Goal: Check status: Check status

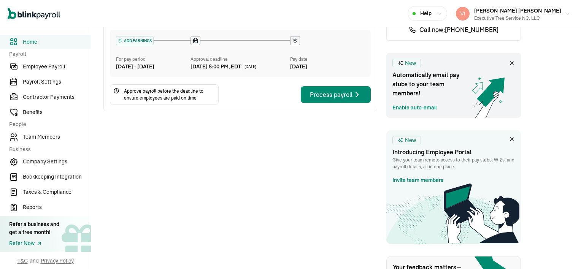
scroll to position [114, 0]
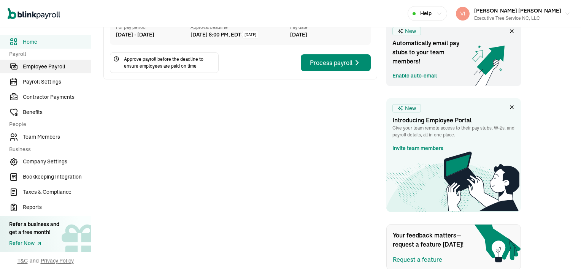
click at [58, 69] on span "Employee Payroll" at bounding box center [57, 67] width 68 height 8
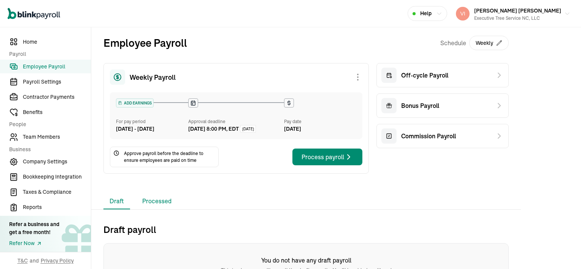
click at [159, 210] on li "Processed" at bounding box center [156, 202] width 41 height 16
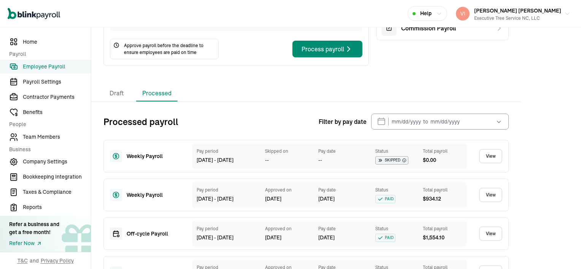
scroll to position [114, 0]
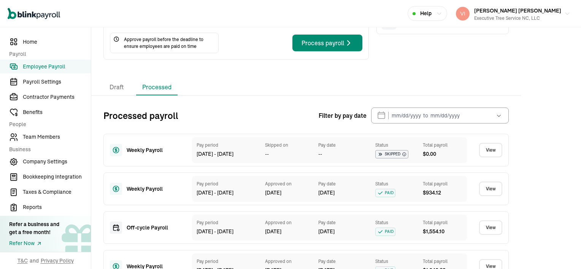
click at [495, 196] on link "View" at bounding box center [491, 189] width 23 height 14
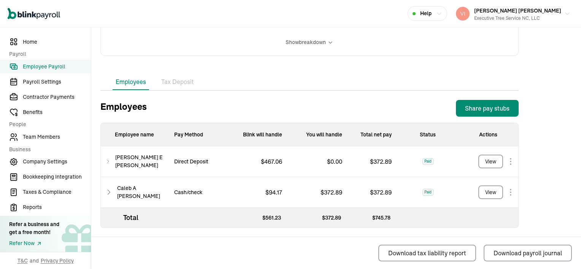
scroll to position [198, 0]
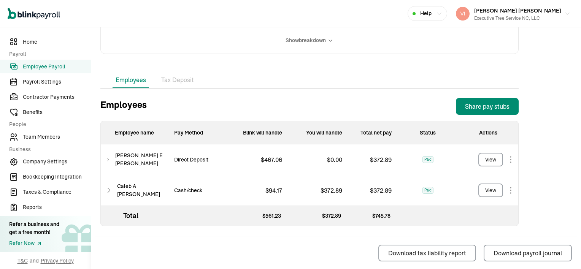
click at [109, 158] on icon at bounding box center [108, 159] width 2 height 3
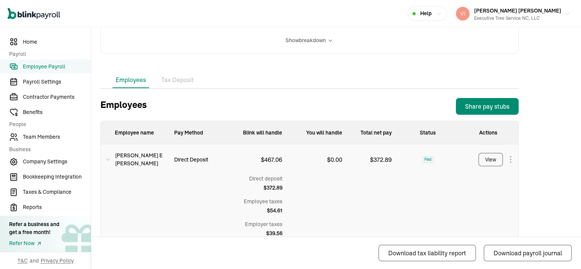
scroll to position [236, 0]
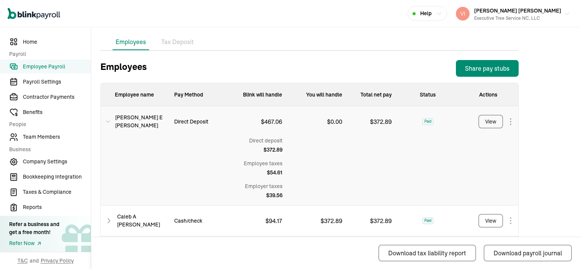
click at [108, 220] on icon at bounding box center [108, 221] width 7 height 9
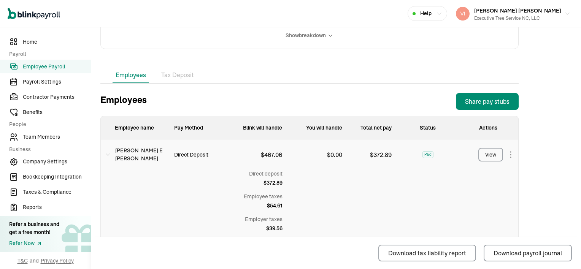
scroll to position [182, 0]
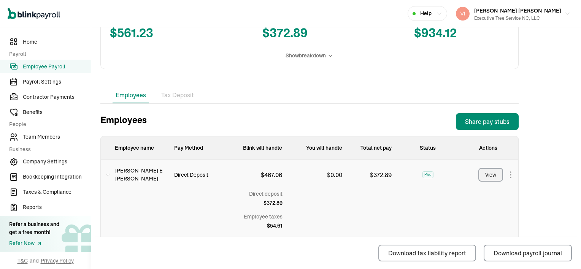
click at [498, 176] on button "View" at bounding box center [491, 175] width 25 height 14
